Goal: Task Accomplishment & Management: Manage account settings

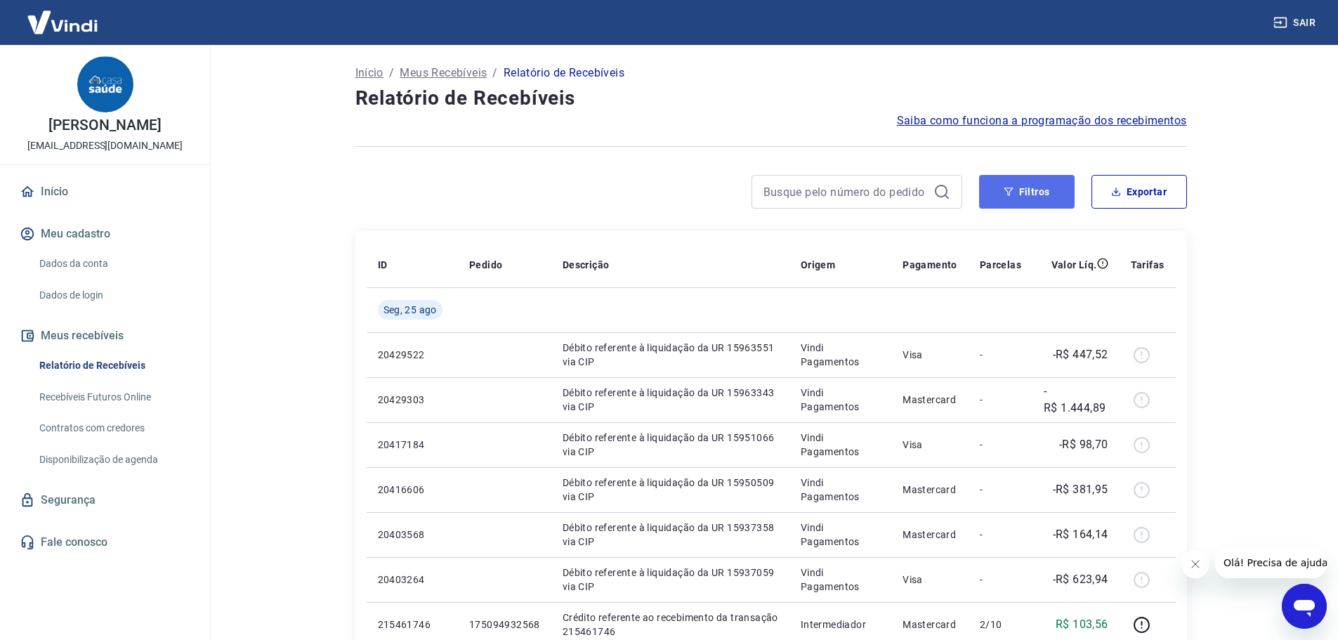
click at [1002, 185] on button "Filtros" at bounding box center [1027, 192] width 96 height 34
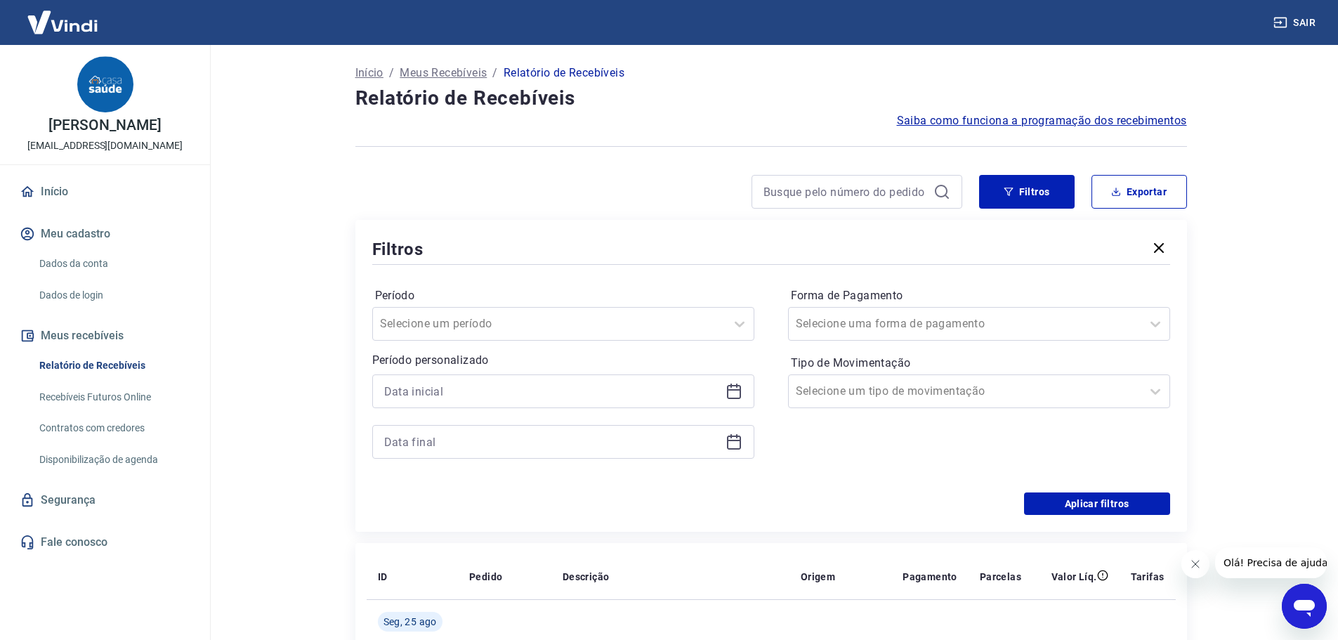
click at [733, 389] on icon at bounding box center [734, 389] width 14 height 1
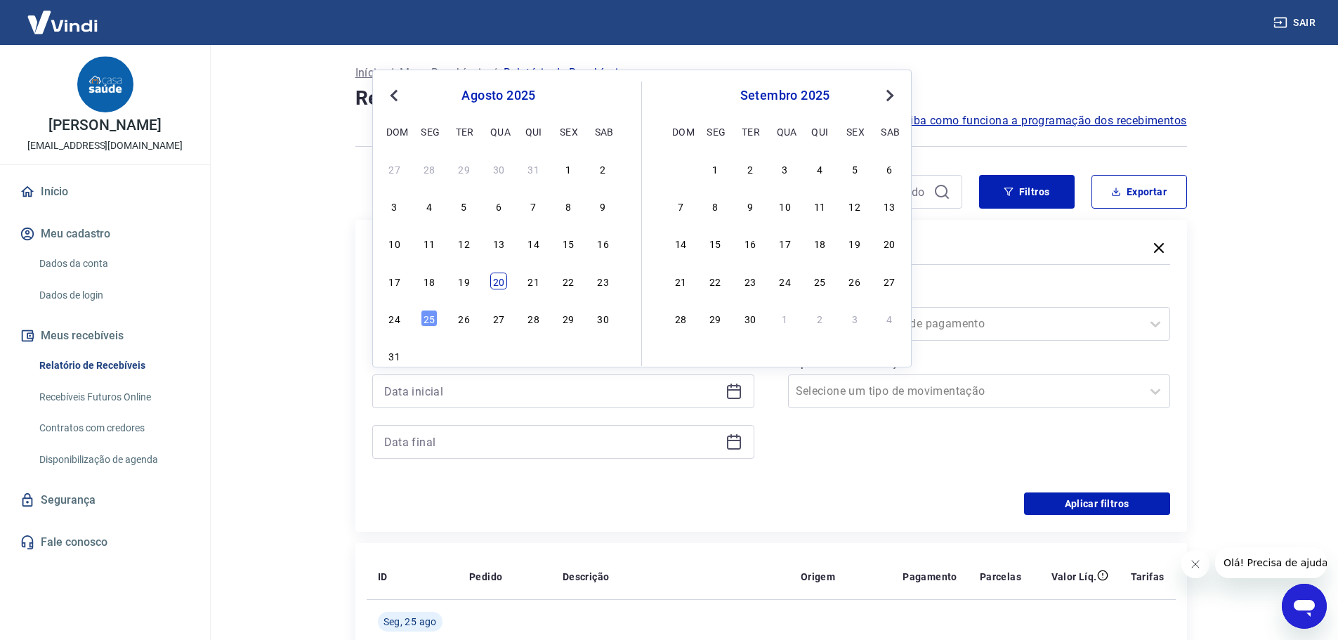
drag, startPoint x: 509, startPoint y: 285, endPoint x: 497, endPoint y: 284, distance: 12.0
click at [508, 285] on div "17 18 19 20 21 22 23" at bounding box center [498, 280] width 229 height 20
click at [495, 283] on div "20" at bounding box center [498, 281] width 17 height 17
type input "[DATE]"
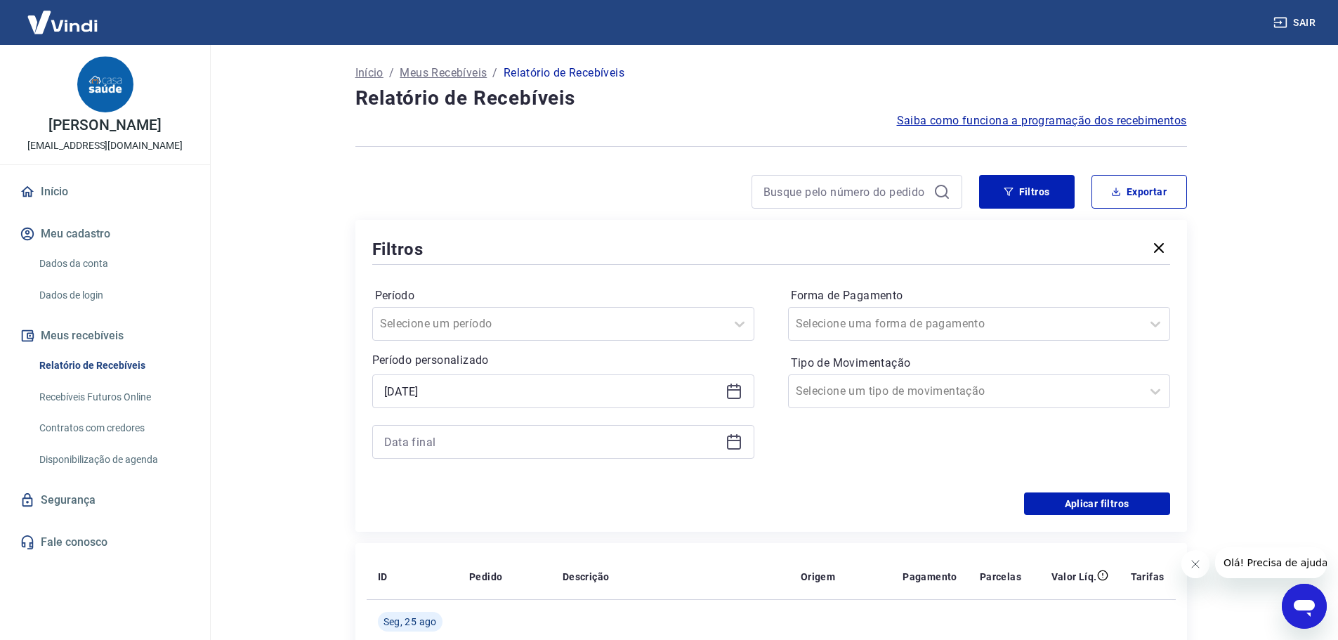
click at [737, 441] on icon at bounding box center [734, 440] width 14 height 1
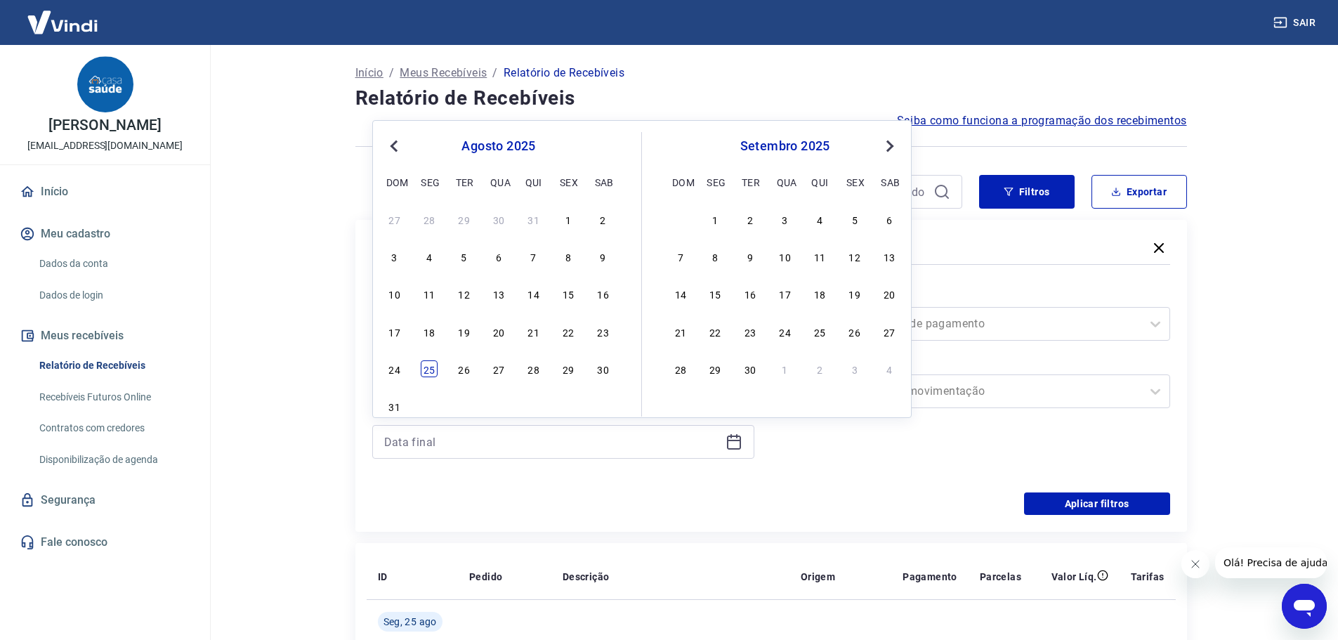
click at [431, 374] on div "25" at bounding box center [429, 368] width 17 height 17
type input "[DATE]"
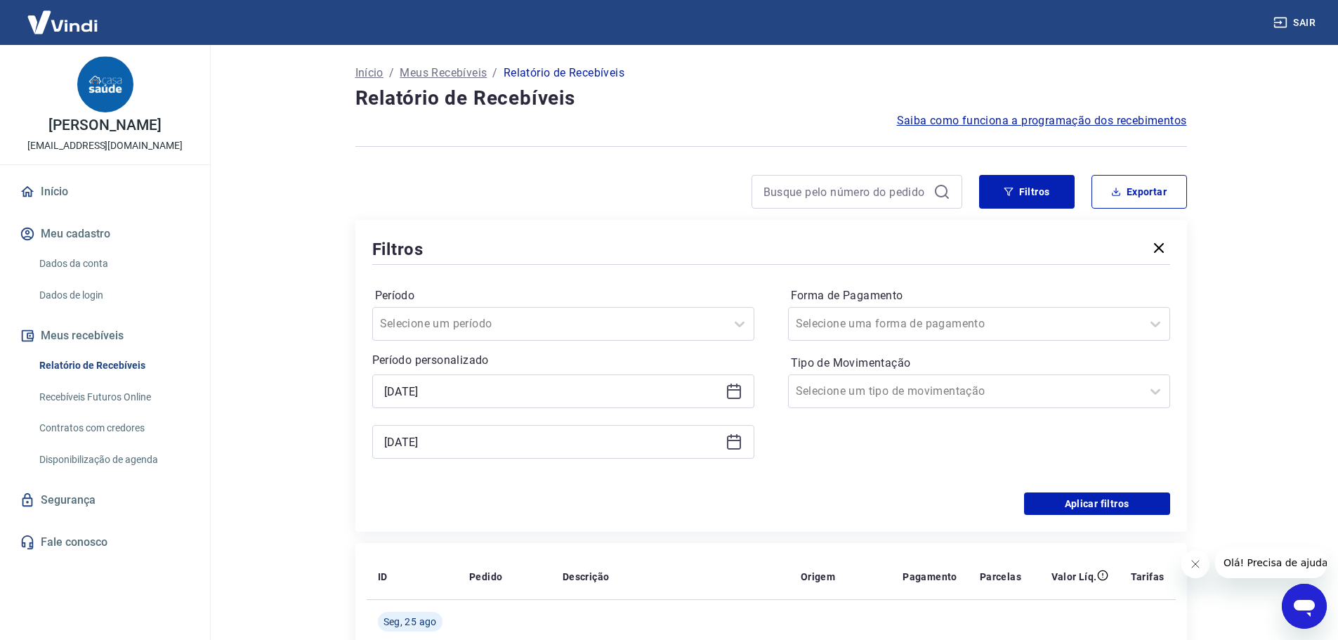
click at [1117, 492] on div "Período Selecione um período Período personalizado Selected date: [DATE] [DATE]…" at bounding box center [771, 380] width 798 height 225
click at [1118, 500] on button "Aplicar filtros" at bounding box center [1097, 503] width 146 height 22
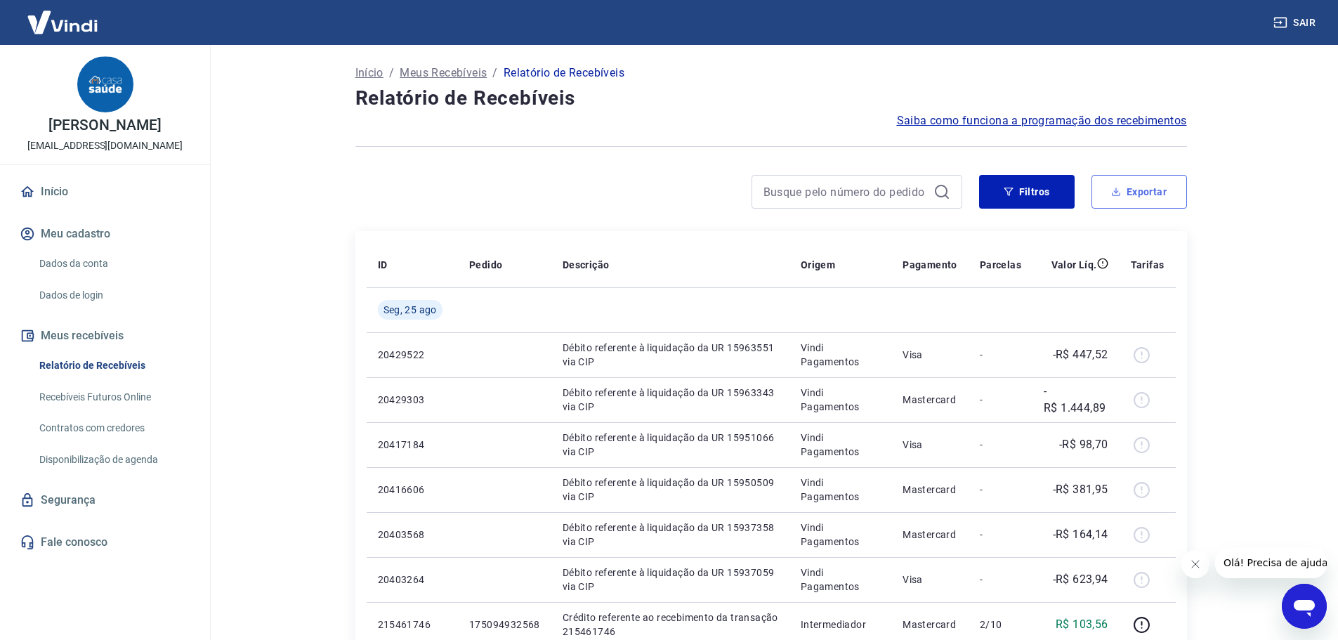
click at [1143, 193] on button "Exportar" at bounding box center [1139, 192] width 96 height 34
type input "[DATE]"
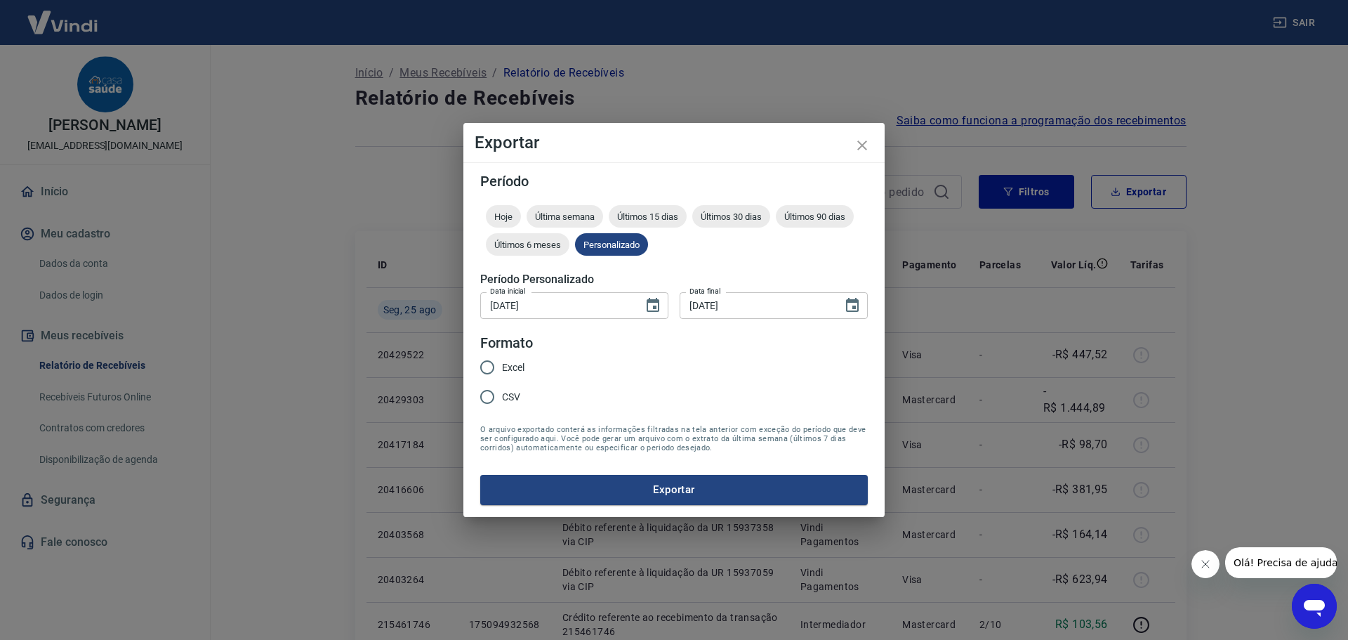
click at [516, 402] on span "CSV" at bounding box center [511, 397] width 18 height 15
click at [502, 402] on input "CSV" at bounding box center [487, 396] width 29 height 29
radio input "true"
click at [565, 500] on button "Exportar" at bounding box center [674, 489] width 388 height 29
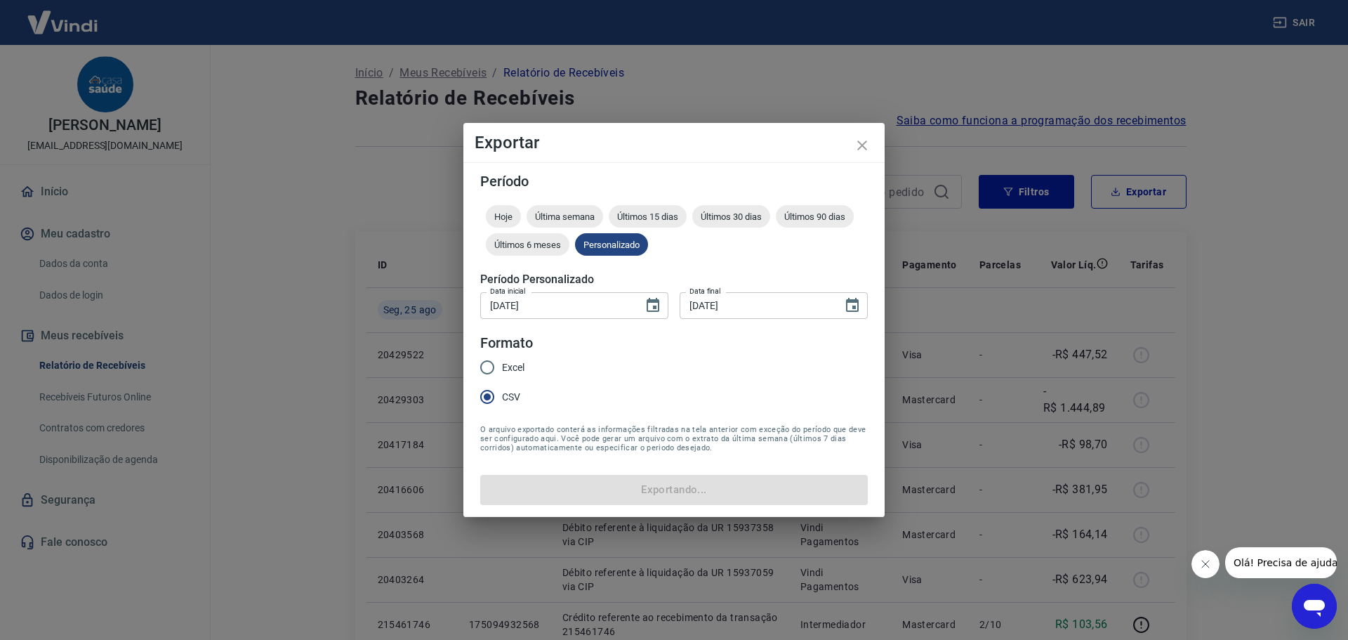
click at [573, 490] on form "Período Hoje Última semana Últimos 15 dias Últimos 30 dias Últimos 90 dias Últi…" at bounding box center [674, 339] width 388 height 330
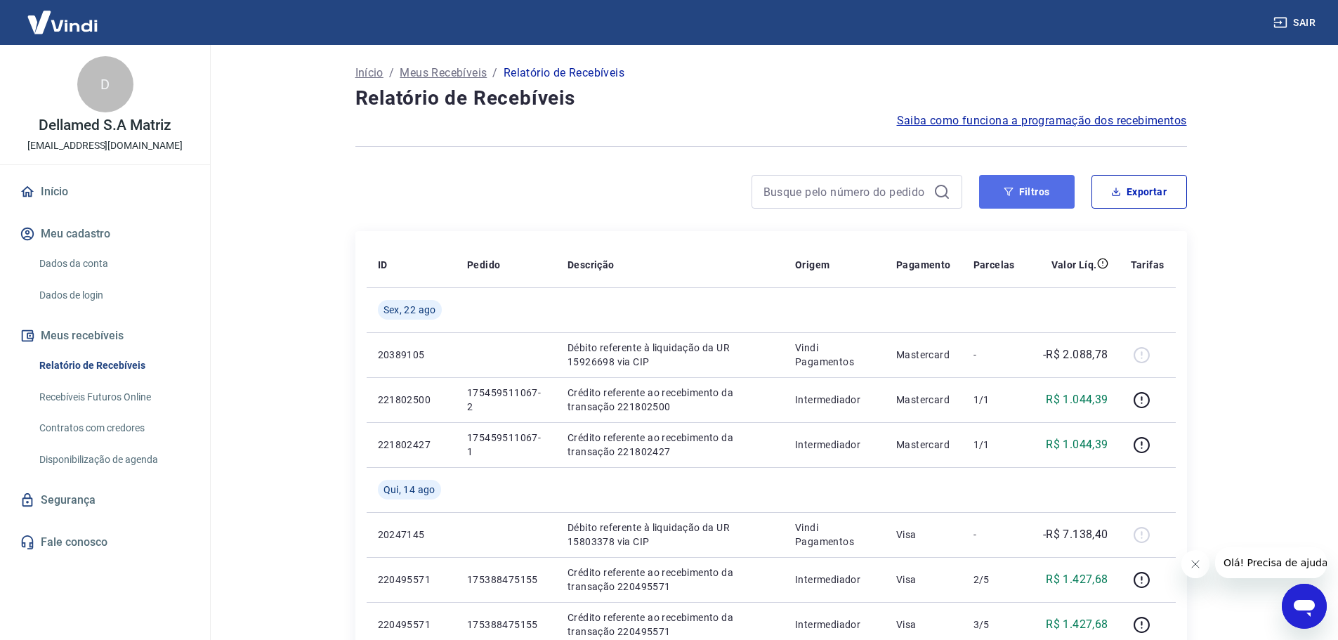
click at [1009, 189] on icon "button" at bounding box center [1009, 192] width 10 height 10
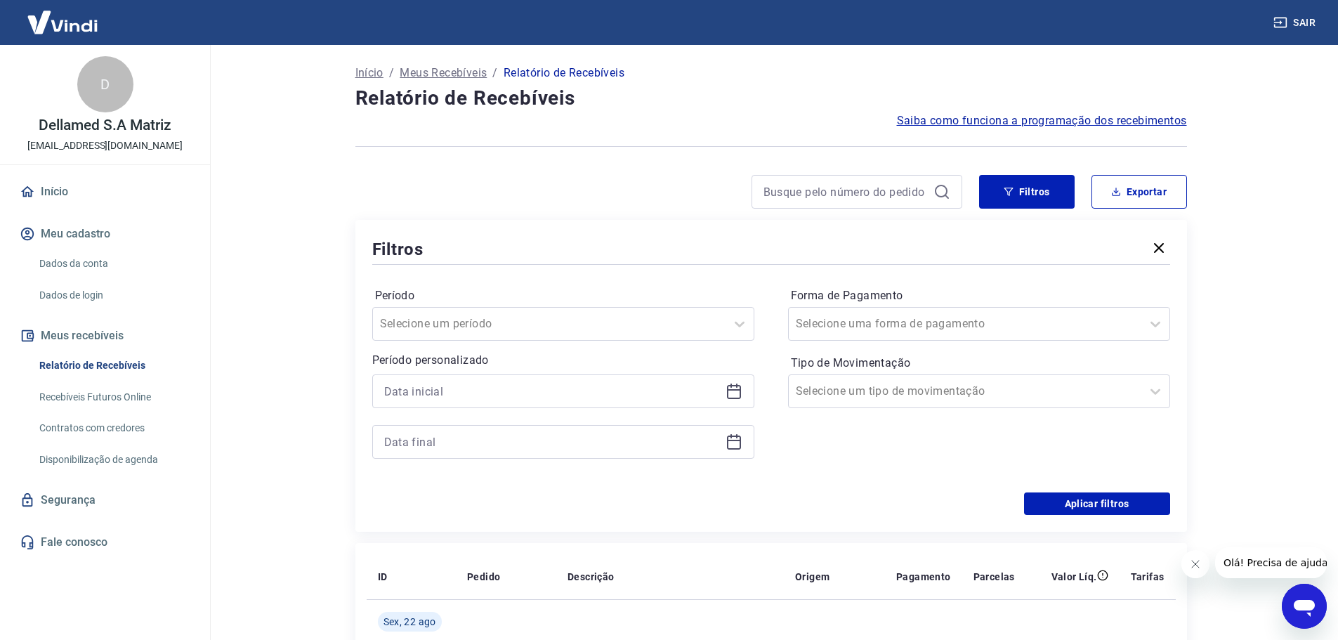
click at [738, 392] on icon at bounding box center [734, 391] width 17 height 17
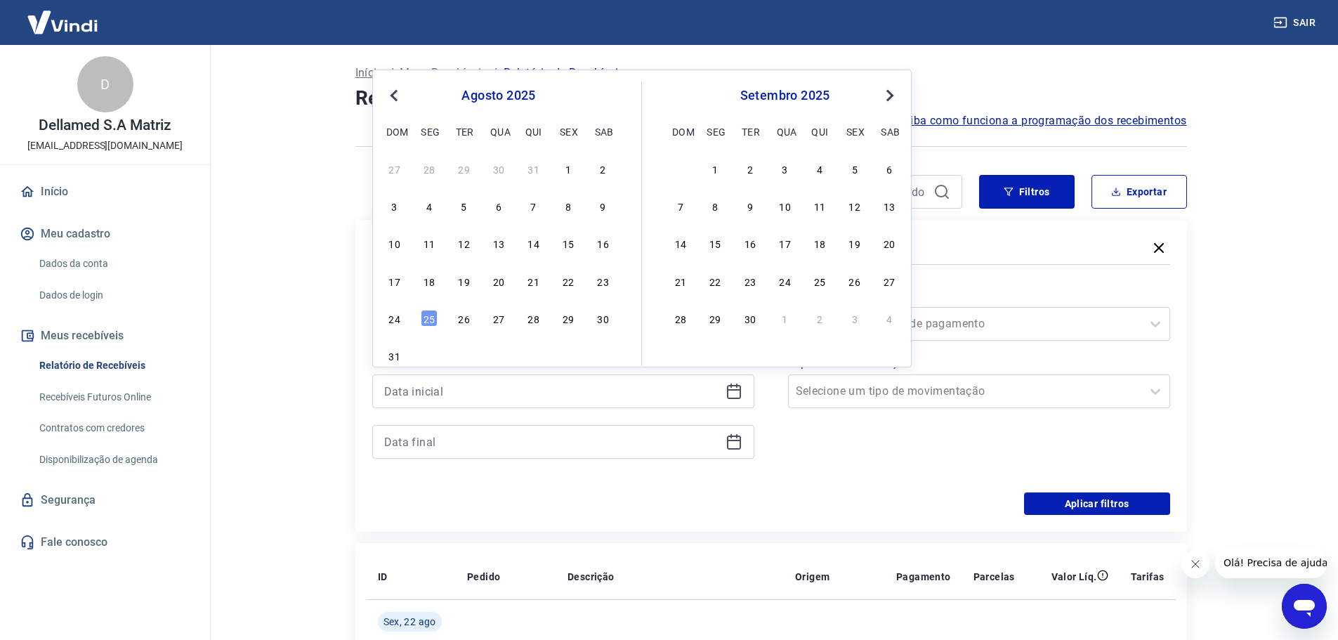
click at [524, 283] on div "17 18 19 20 21 22 23" at bounding box center [498, 280] width 229 height 20
click at [525, 283] on div "21" at bounding box center [533, 281] width 17 height 17
type input "21/08/2025"
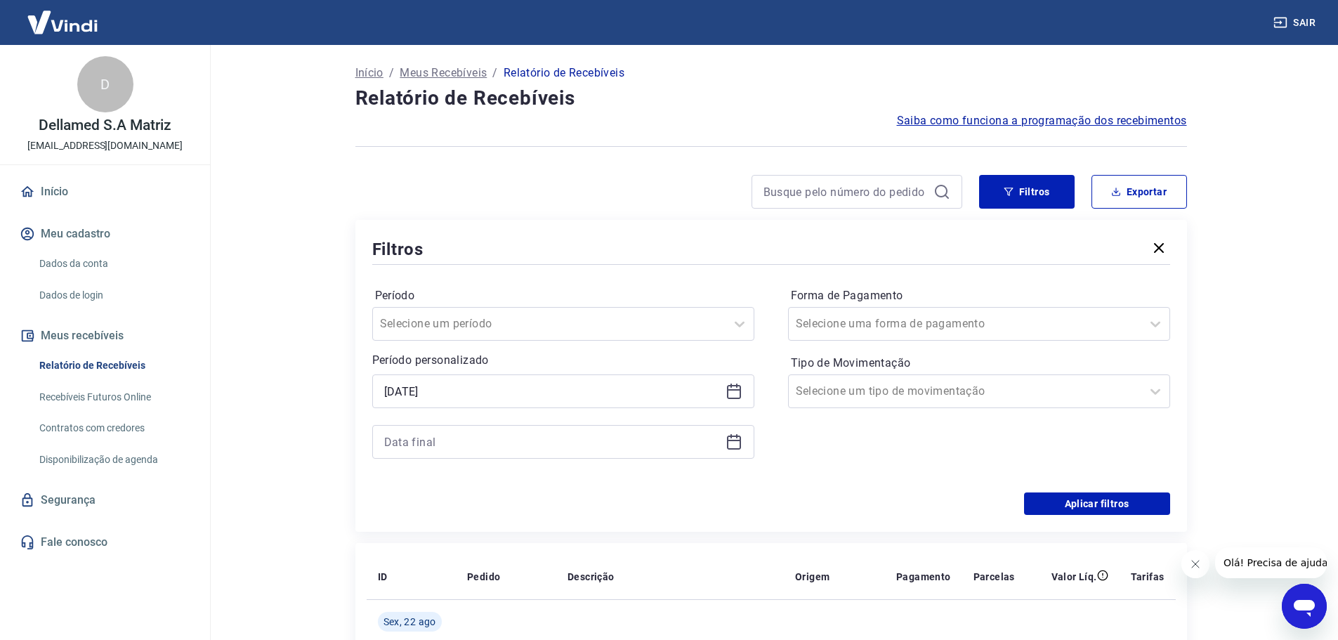
click at [735, 443] on icon at bounding box center [734, 441] width 17 height 17
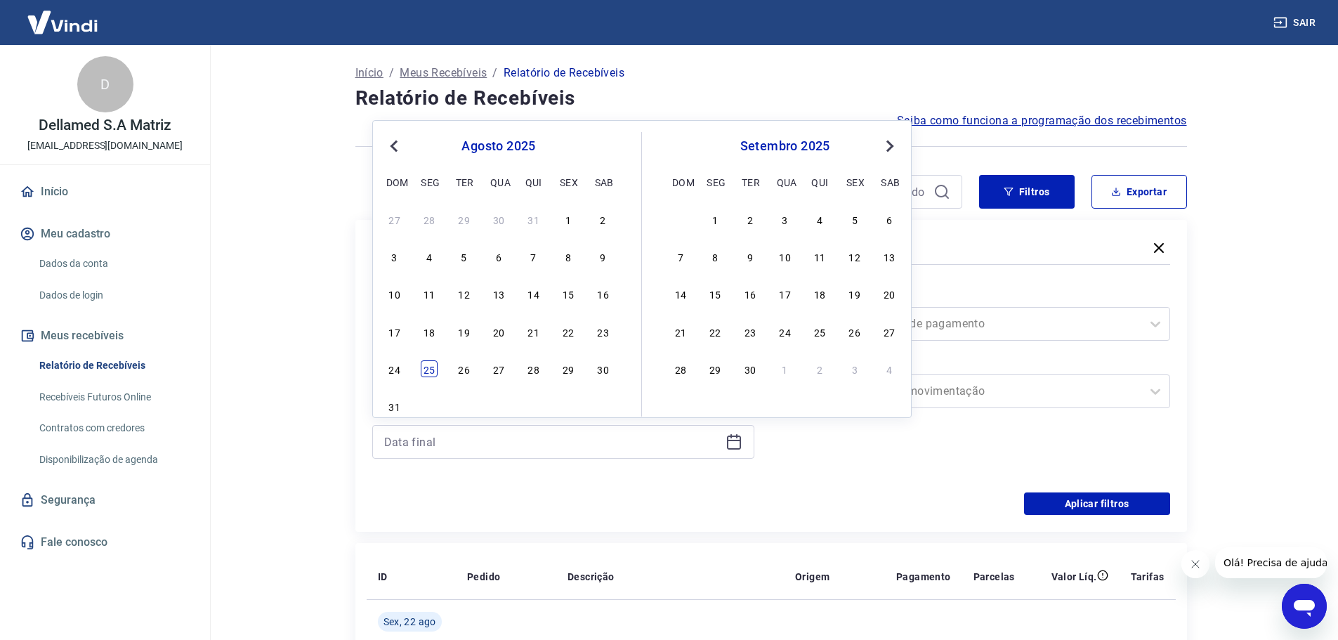
click at [438, 366] on div "25" at bounding box center [429, 368] width 17 height 17
type input "[DATE]"
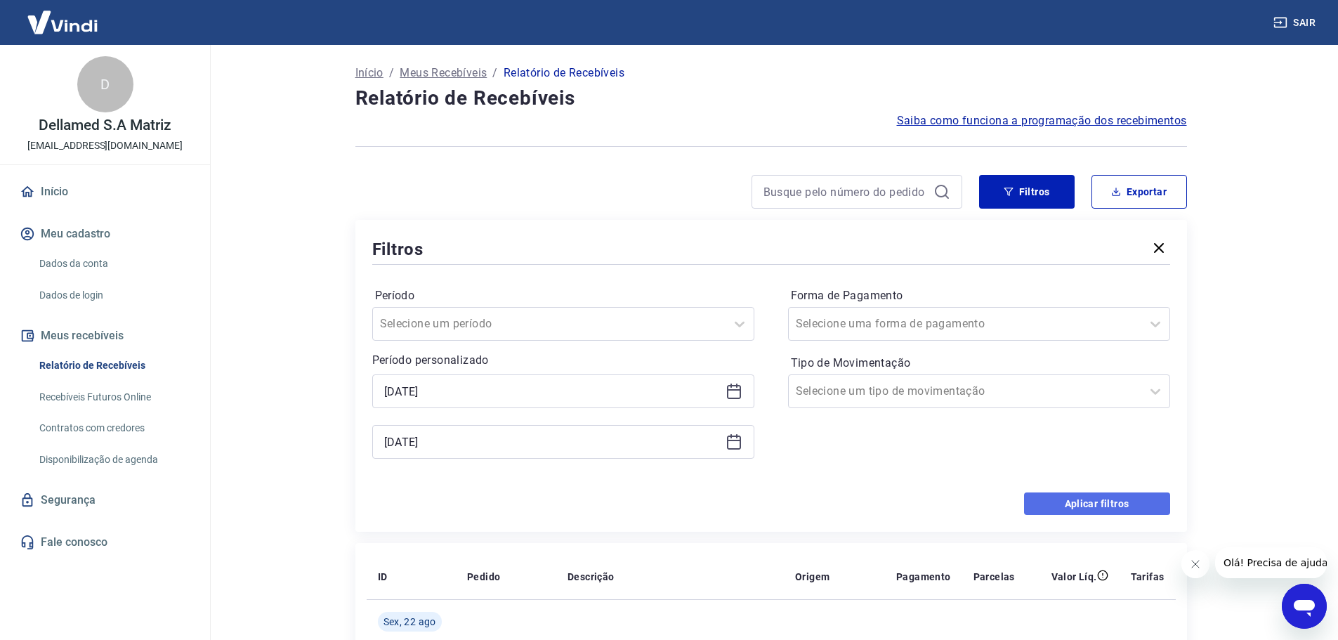
click at [1075, 505] on button "Aplicar filtros" at bounding box center [1097, 503] width 146 height 22
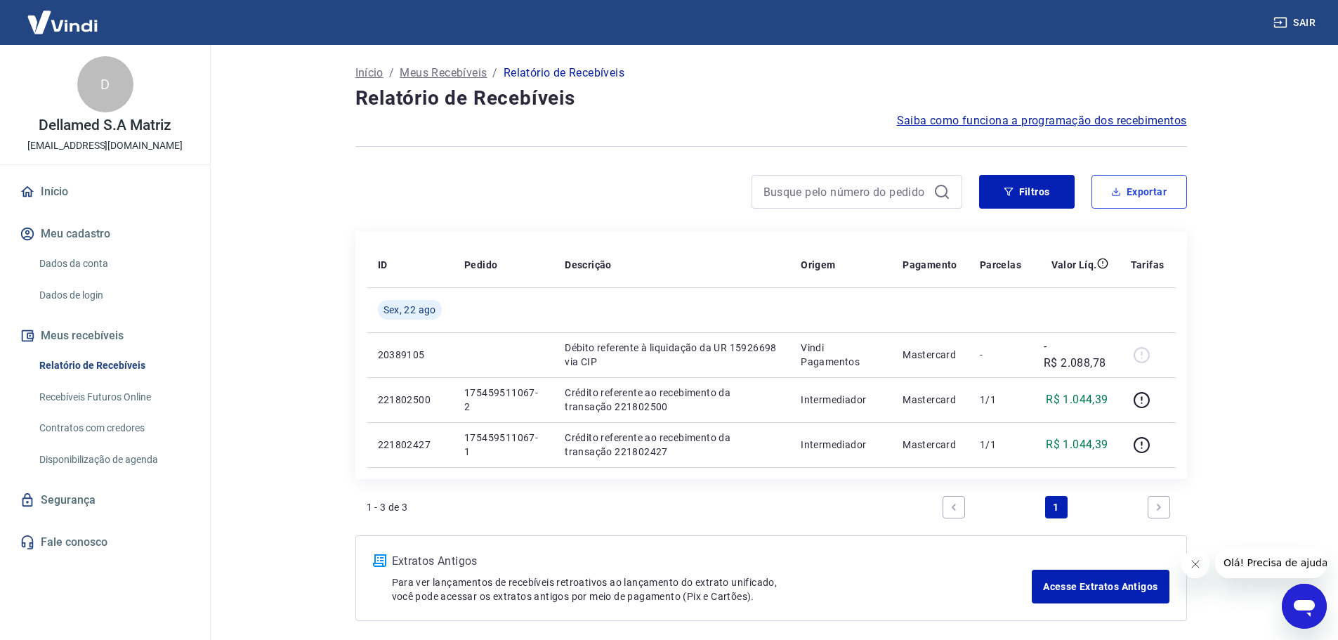
click at [1162, 190] on button "Exportar" at bounding box center [1139, 192] width 96 height 34
type input "21/08/2025"
type input "[DATE]"
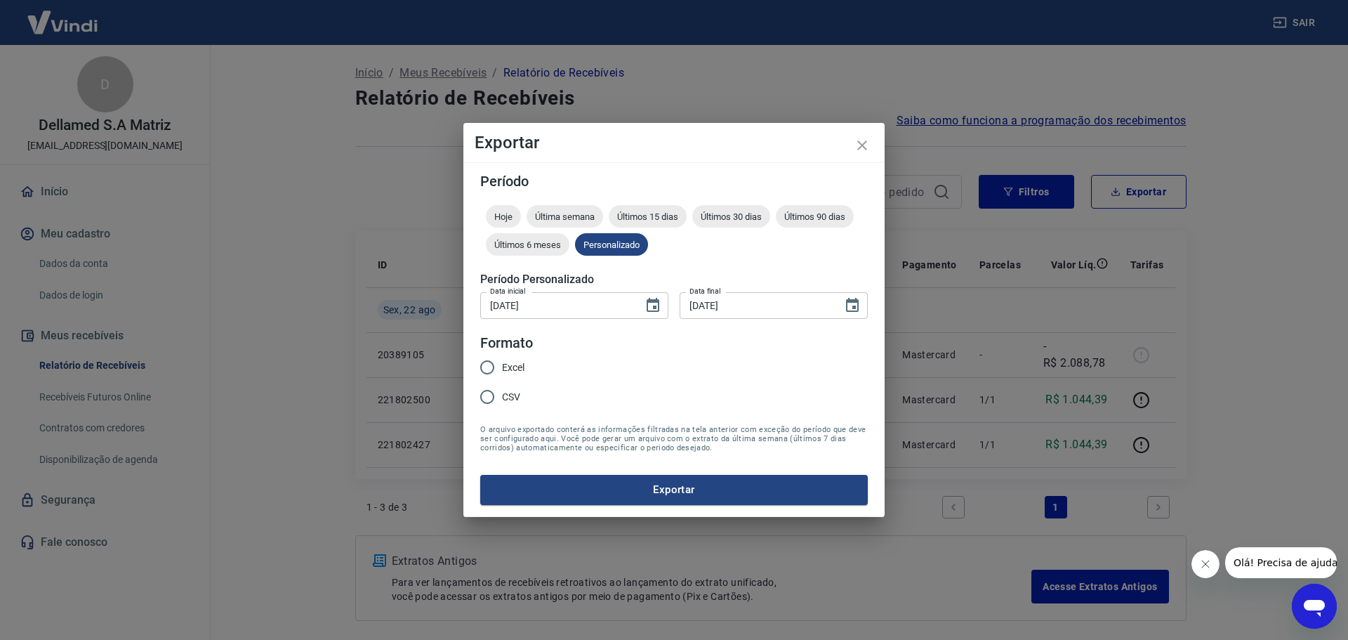
click at [506, 408] on label "CSV" at bounding box center [499, 396] width 52 height 29
click at [502, 408] on input "CSV" at bounding box center [487, 396] width 29 height 29
radio input "true"
click at [506, 401] on span "CSV" at bounding box center [511, 397] width 18 height 15
click at [502, 401] on input "CSV" at bounding box center [487, 396] width 29 height 29
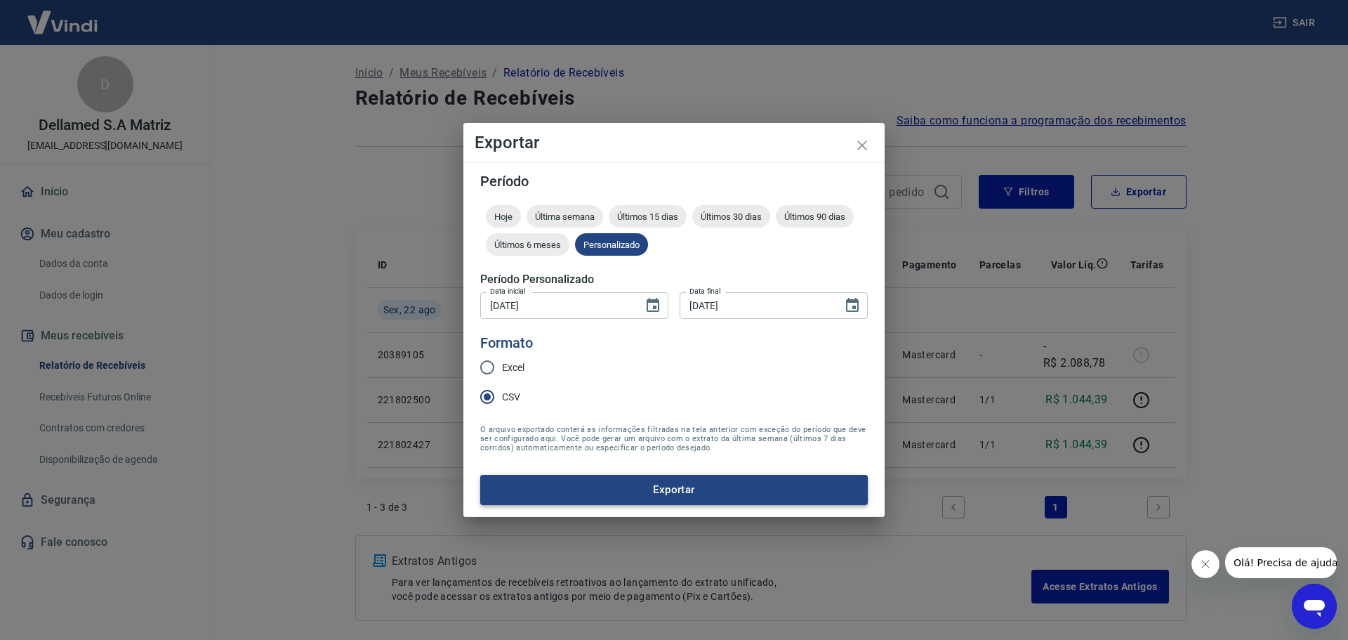
click at [629, 485] on button "Exportar" at bounding box center [674, 489] width 388 height 29
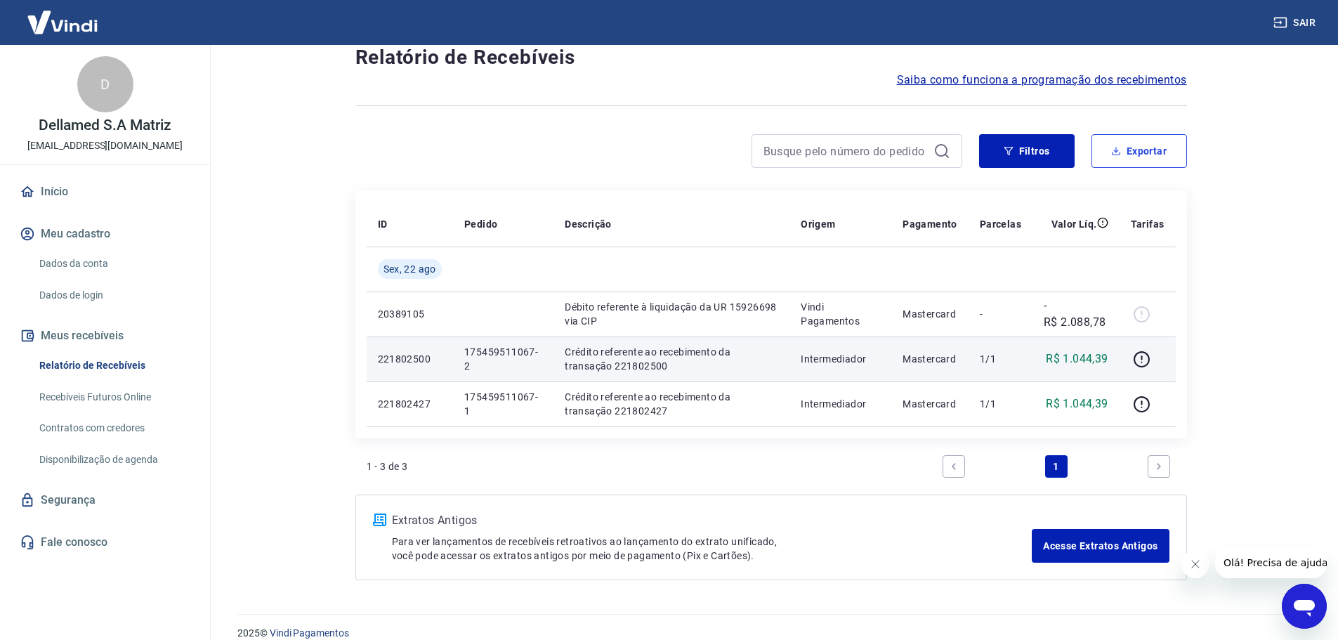
scroll to position [58, 0]
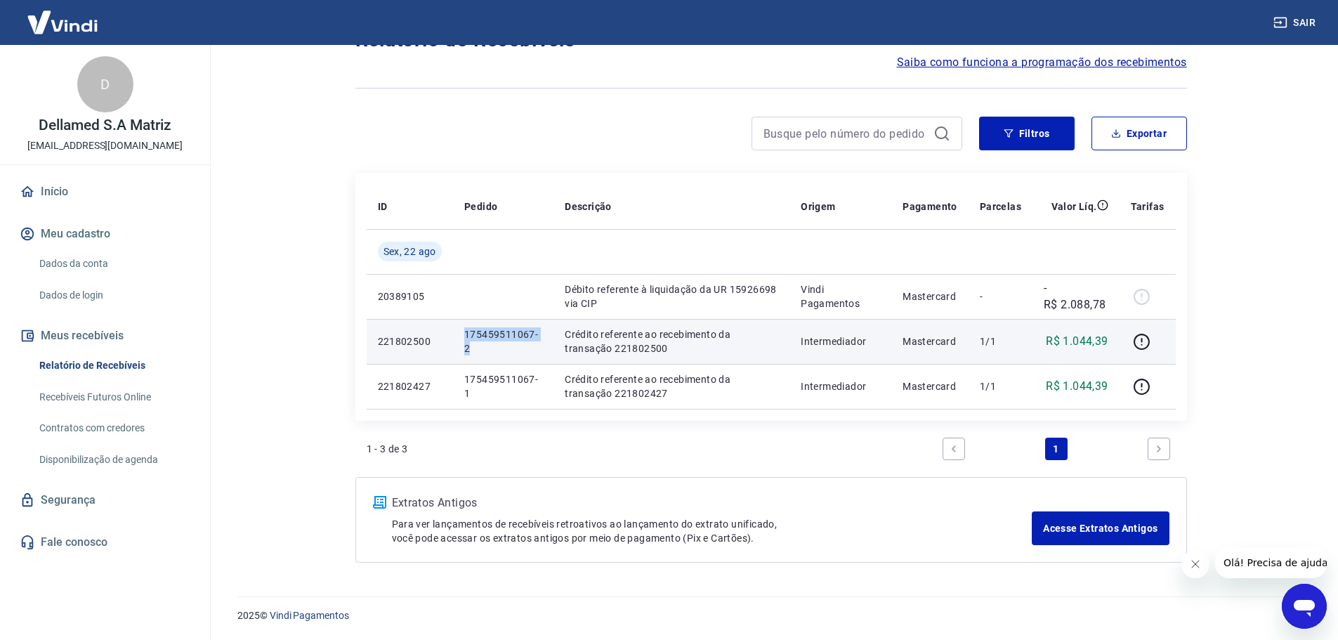
drag, startPoint x: 476, startPoint y: 350, endPoint x: 463, endPoint y: 332, distance: 22.1
click at [463, 332] on td "175459511067-2" at bounding box center [503, 341] width 100 height 45
copy p "175459511067-2"
drag, startPoint x: 435, startPoint y: 346, endPoint x: 371, endPoint y: 343, distance: 64.7
click at [371, 343] on td "221802500" at bounding box center [410, 341] width 86 height 45
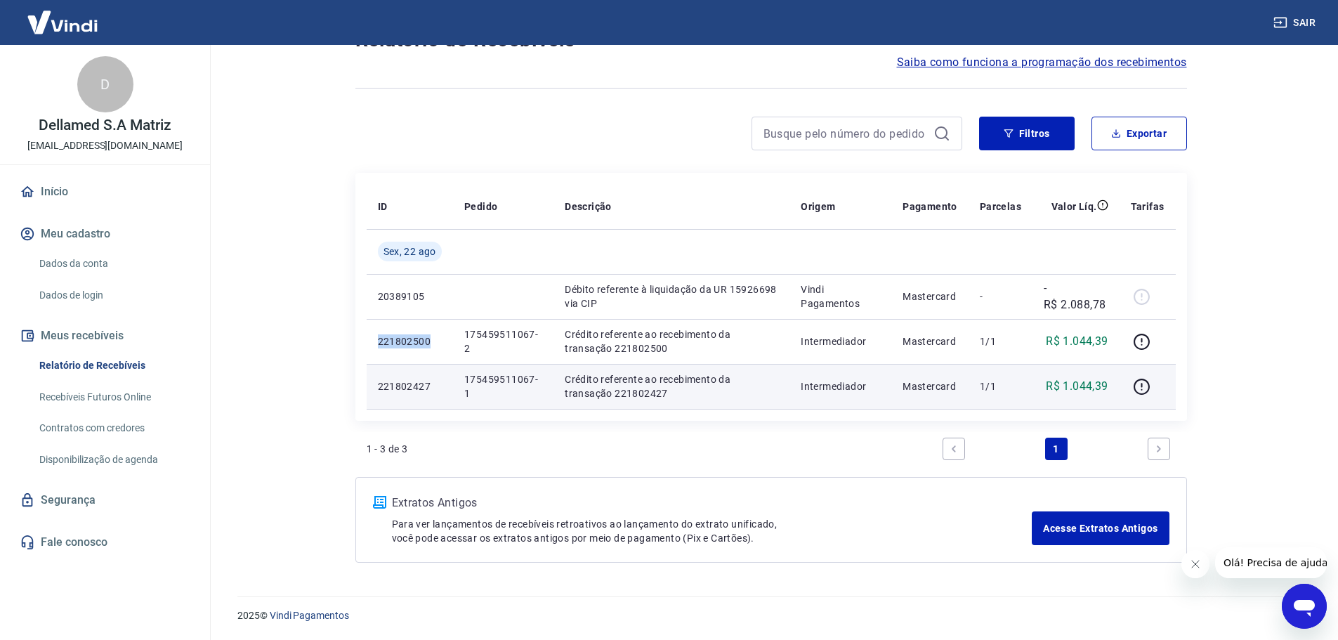
copy p "221802500"
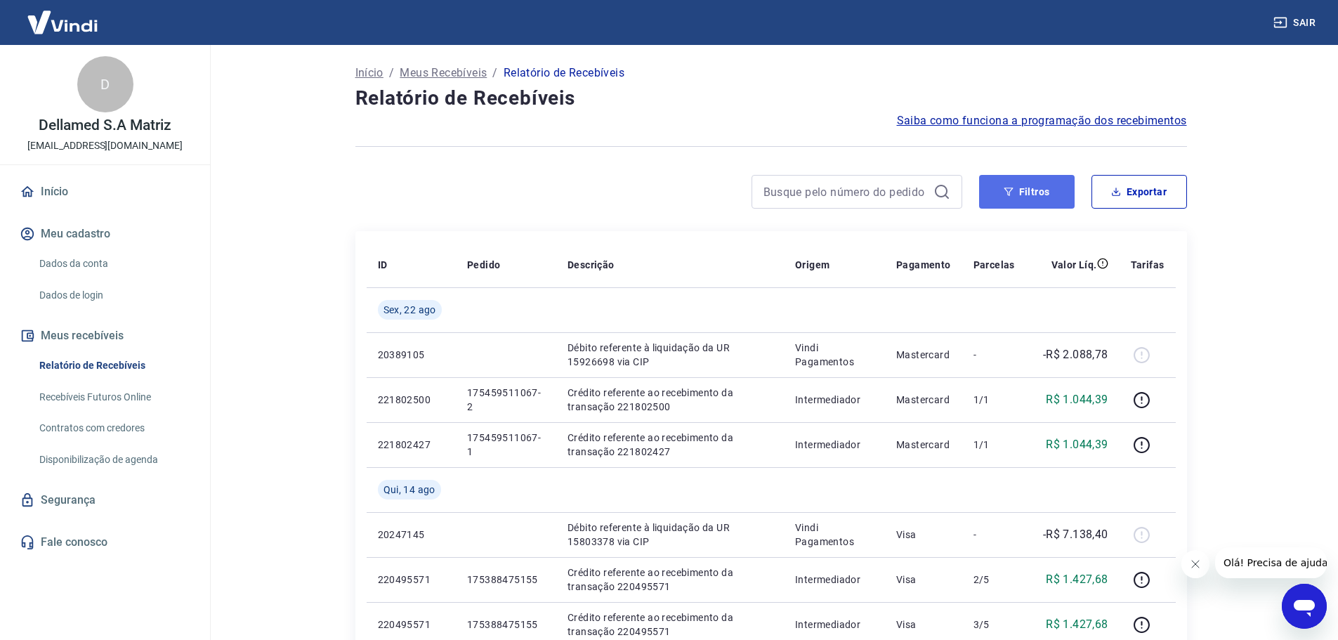
click at [1035, 191] on button "Filtros" at bounding box center [1027, 192] width 96 height 34
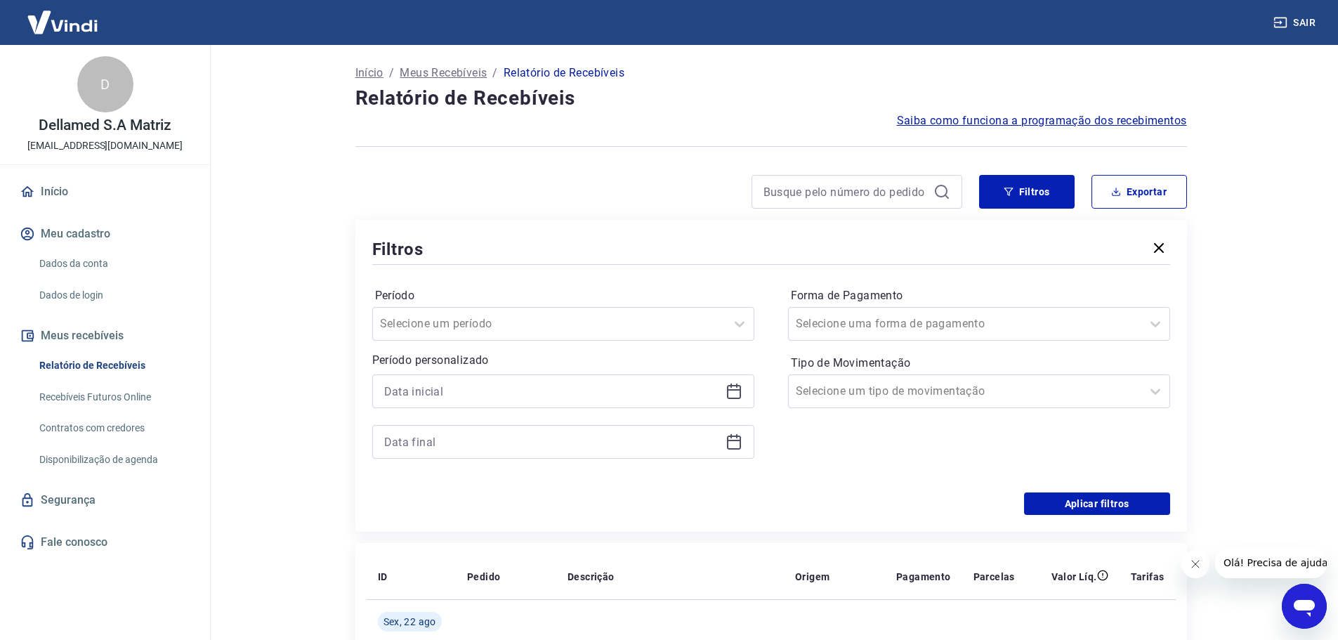
click at [726, 394] on icon at bounding box center [734, 391] width 17 height 17
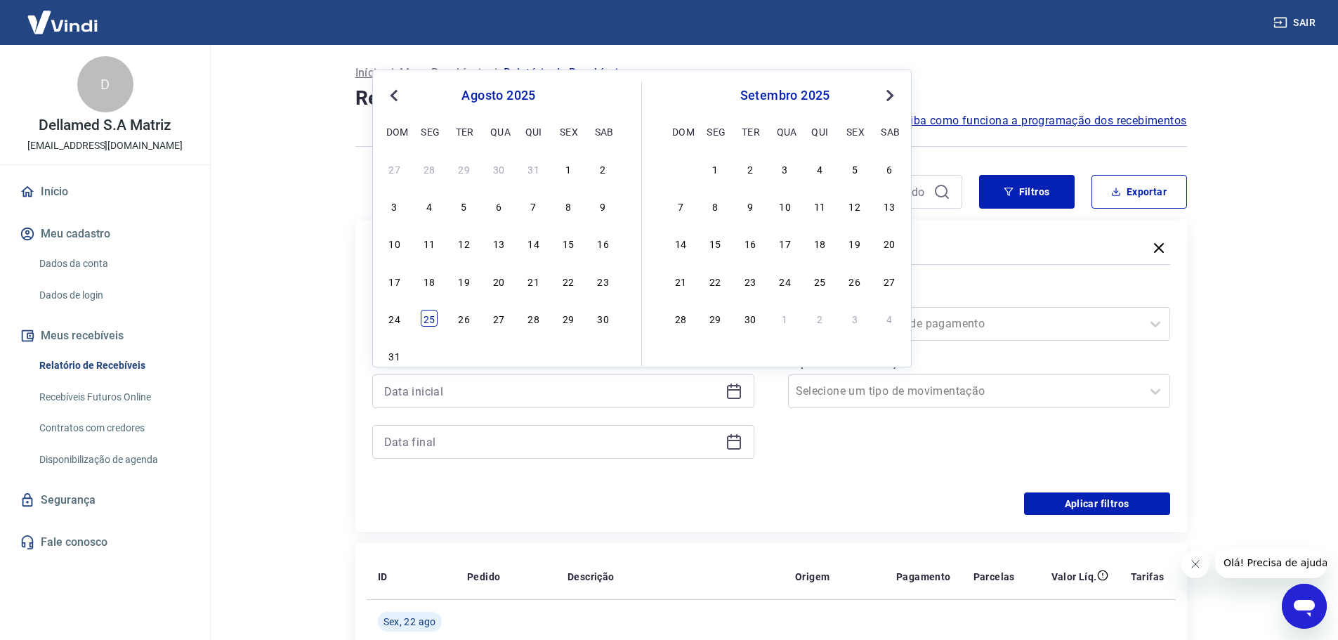
click at [433, 320] on div "25" at bounding box center [429, 318] width 17 height 17
type input "[DATE]"
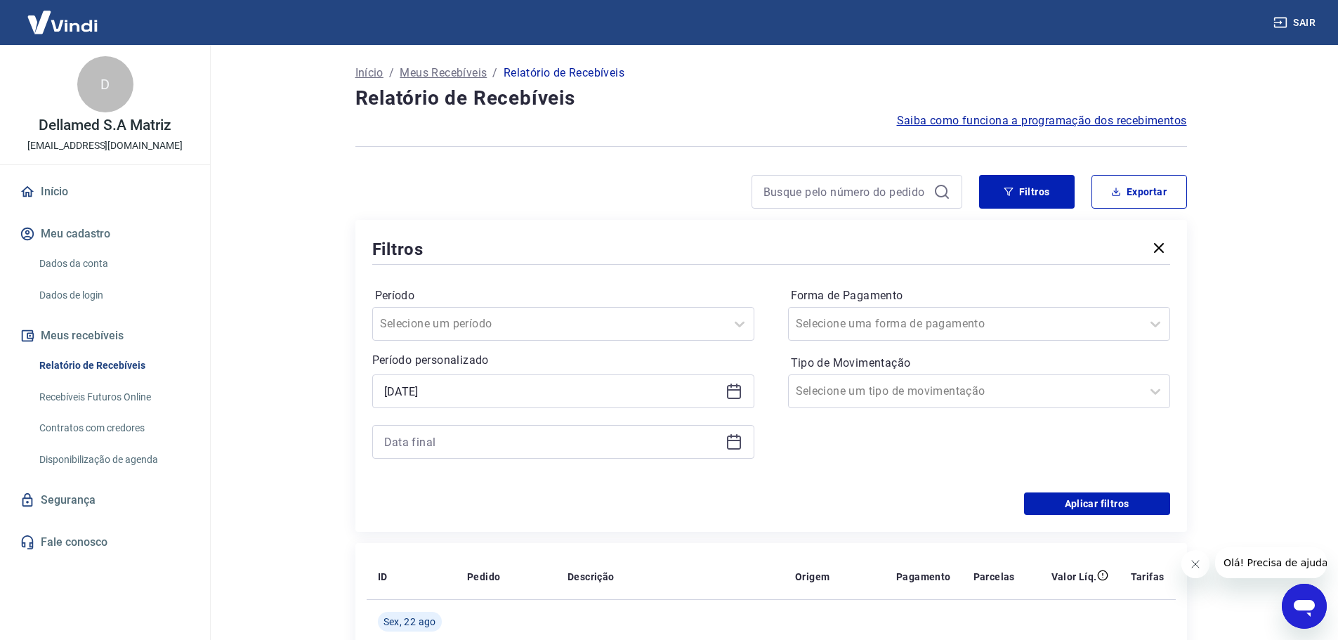
click at [739, 440] on icon at bounding box center [734, 440] width 14 height 1
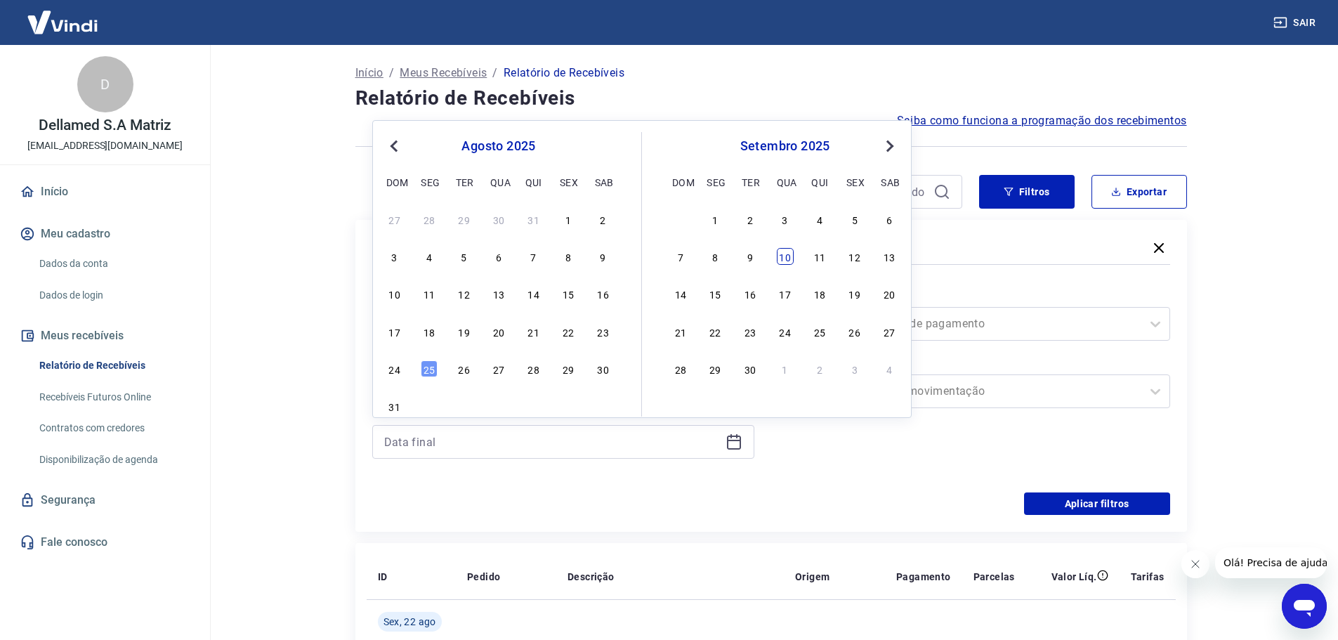
click at [781, 256] on div "10" at bounding box center [785, 256] width 17 height 17
type input "10/09/2025"
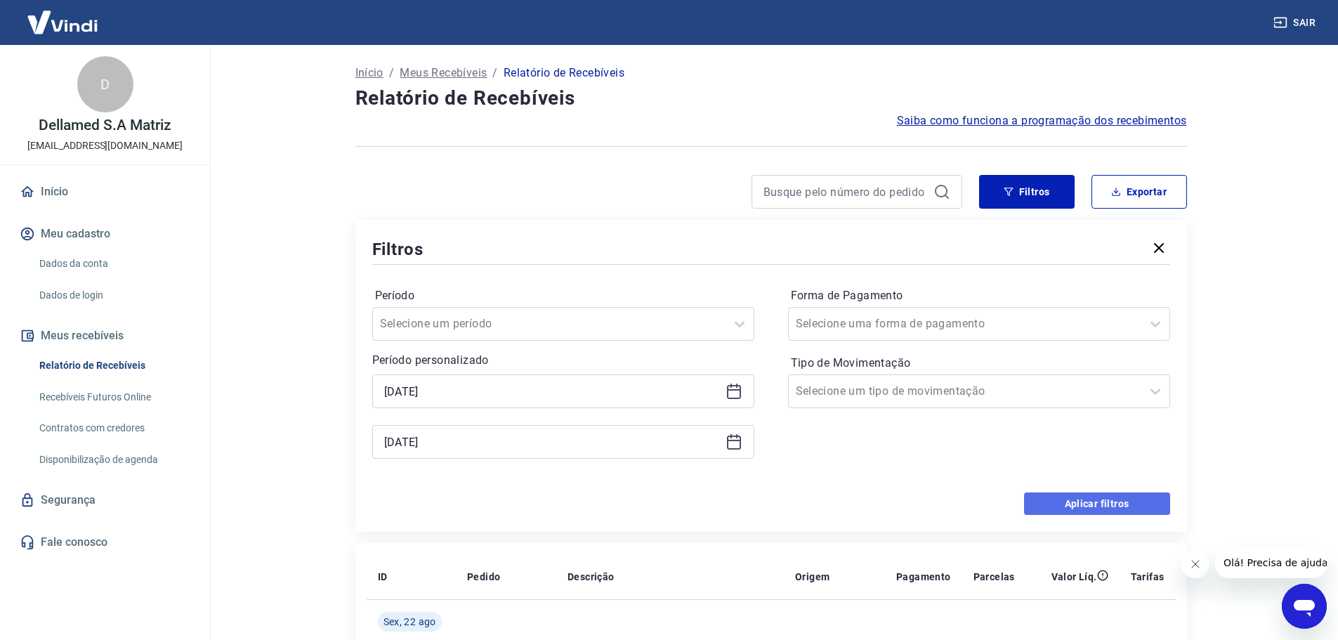
click at [1067, 500] on button "Aplicar filtros" at bounding box center [1097, 503] width 146 height 22
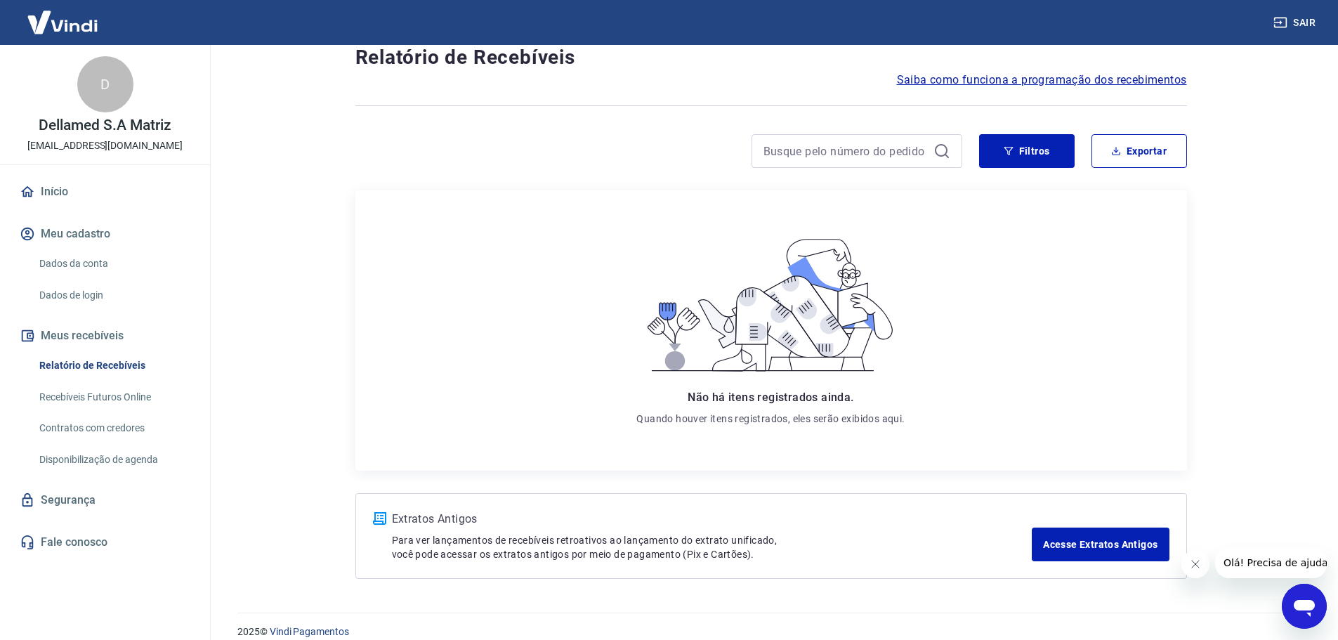
scroll to position [58, 0]
